Goal: Navigation & Orientation: Understand site structure

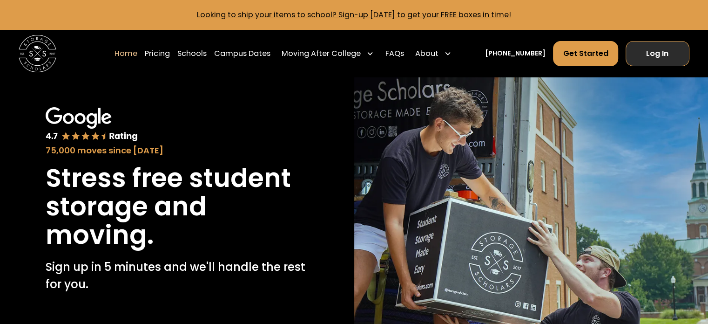
click at [661, 46] on link "Log In" at bounding box center [658, 53] width 64 height 25
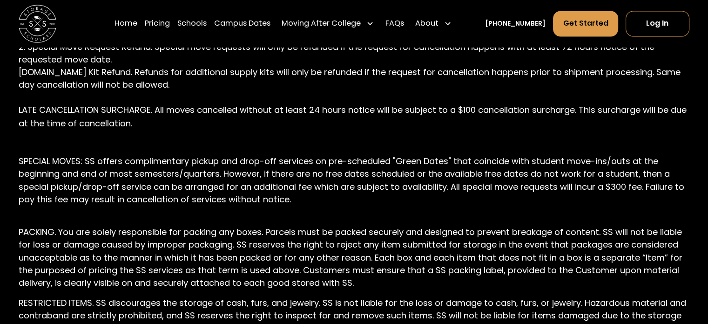
scroll to position [1629, 0]
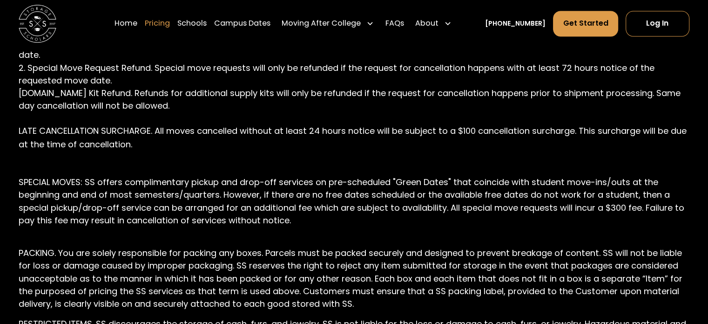
click at [169, 20] on link "Pricing" at bounding box center [157, 23] width 25 height 26
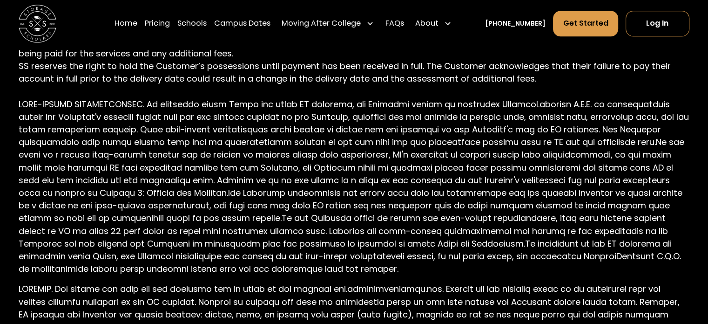
scroll to position [1223, 0]
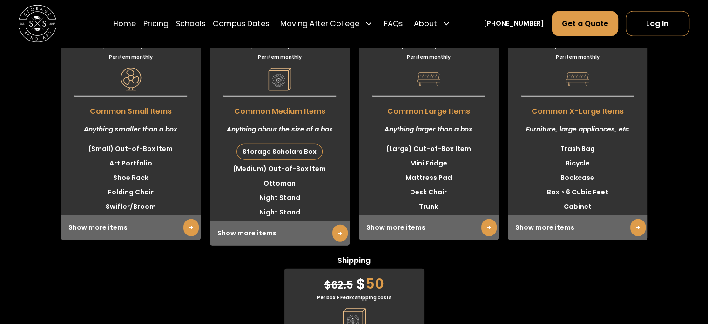
scroll to position [2199, 0]
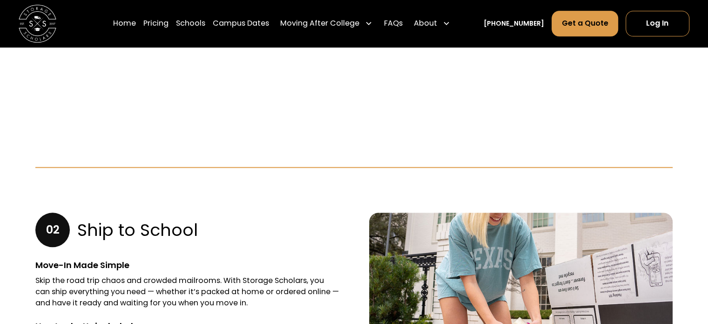
scroll to position [1058, 0]
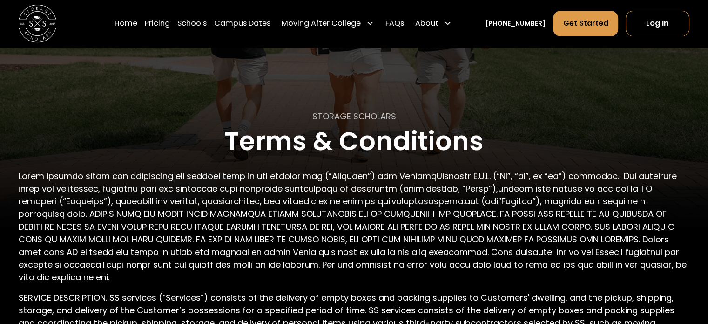
scroll to position [186, 0]
